Goal: Task Accomplishment & Management: Use online tool/utility

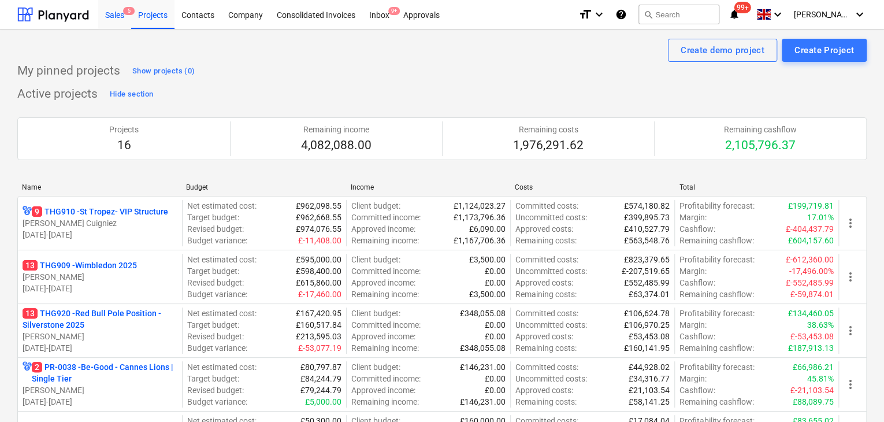
click at [114, 13] on div "Sales 5" at bounding box center [114, 13] width 33 height 29
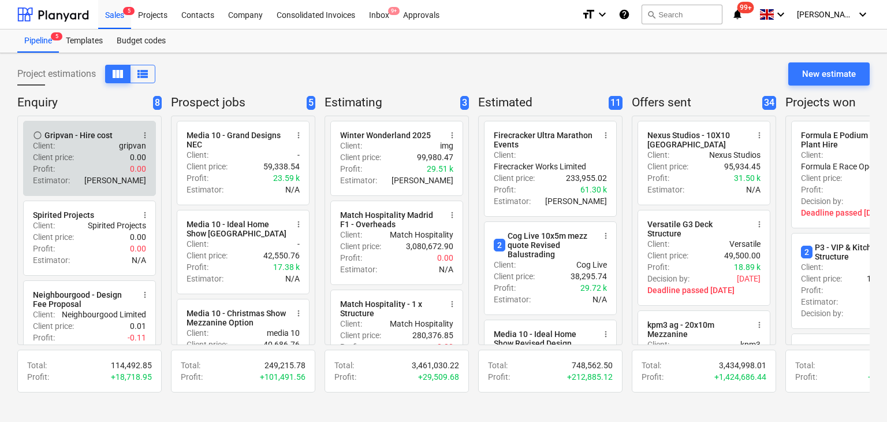
click at [121, 152] on div "Client price : 0.00" at bounding box center [89, 157] width 113 height 12
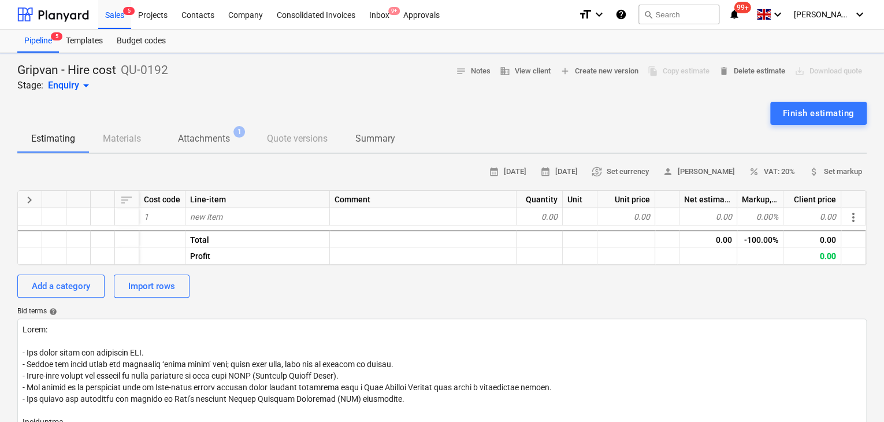
type textarea "x"
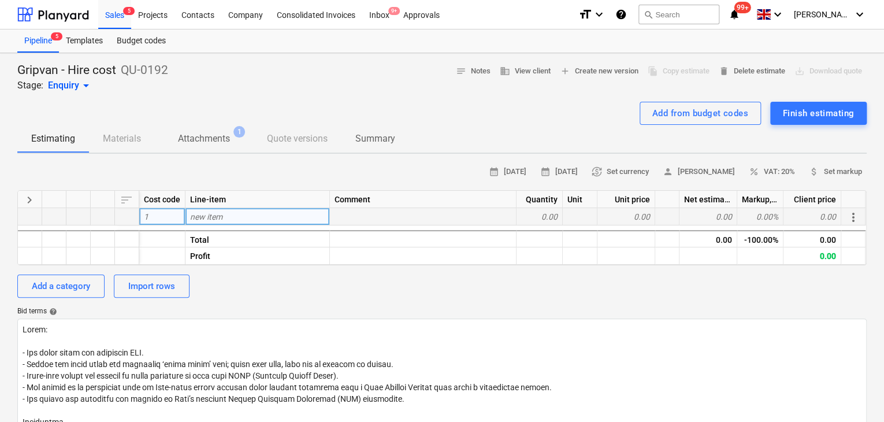
click at [225, 208] on div "new item" at bounding box center [257, 216] width 144 height 17
type input "Outgoings"
type textarea "x"
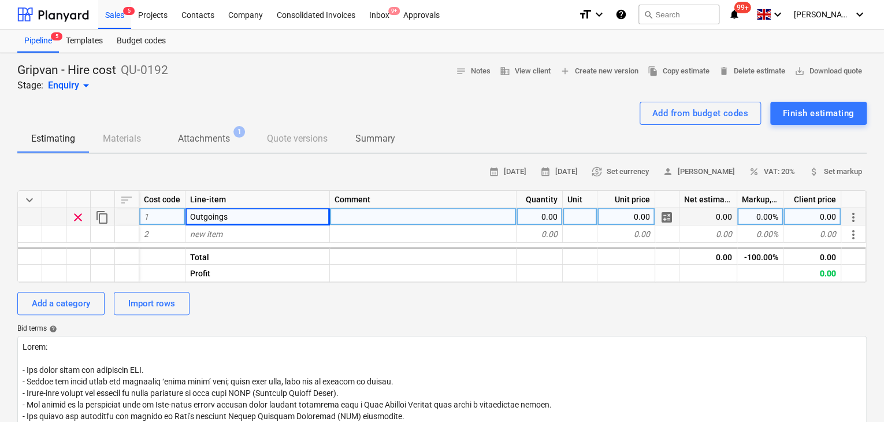
click at [552, 213] on div "0.00" at bounding box center [539, 216] width 46 height 17
type input "1"
type textarea "x"
type input "P"
type input "Unit"
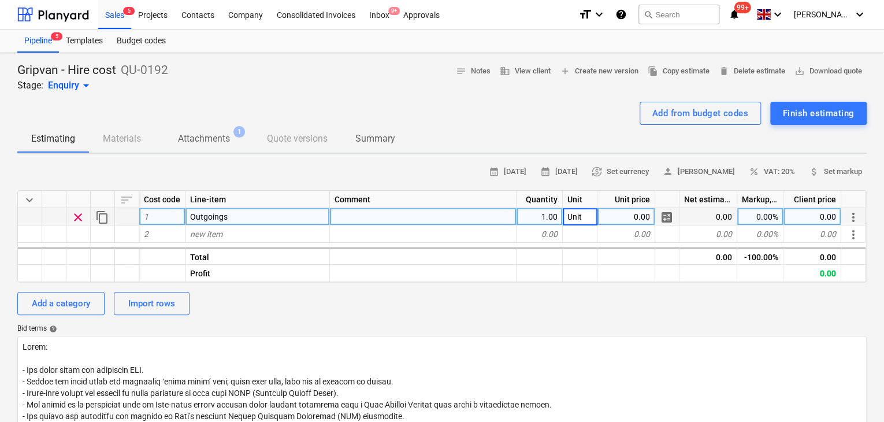
type textarea "x"
type input "£(28,054.71"
click at [550, 213] on div "1.00" at bounding box center [539, 216] width 46 height 17
click at [653, 208] on div "0.00" at bounding box center [626, 216] width 58 height 17
click at [612, 220] on input "£(28,054.71)" at bounding box center [625, 216] width 57 height 17
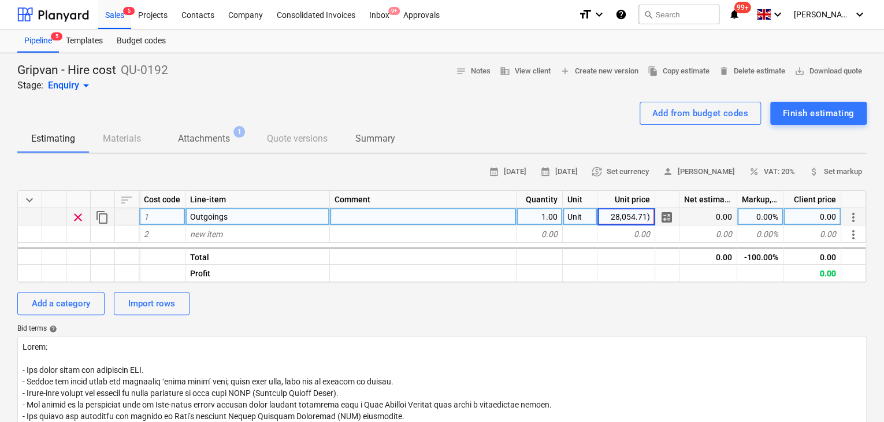
type input "28,054.71"
type textarea "x"
click at [803, 213] on div "28,054.71" at bounding box center [812, 216] width 58 height 17
click at [799, 216] on input "£51,566.96" at bounding box center [811, 216] width 57 height 17
type input "51566.96"
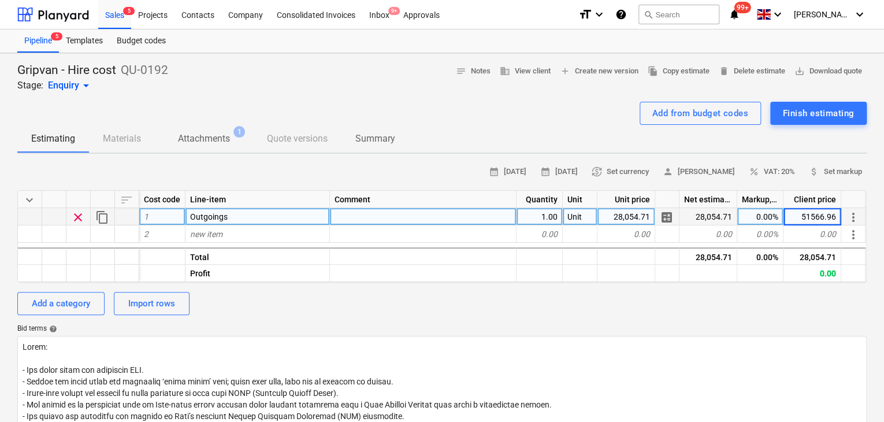
type textarea "x"
